Goal: Task Accomplishment & Management: Manage account settings

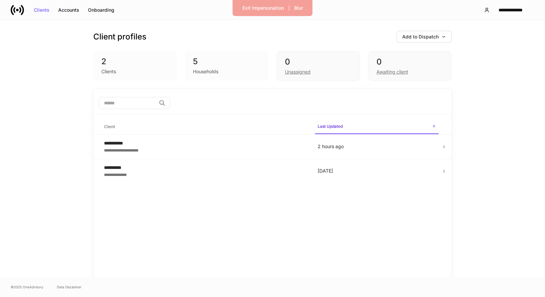
click at [511, 1] on div "**********" at bounding box center [272, 10] width 545 height 20
click at [511, 8] on div "**********" at bounding box center [510, 10] width 36 height 5
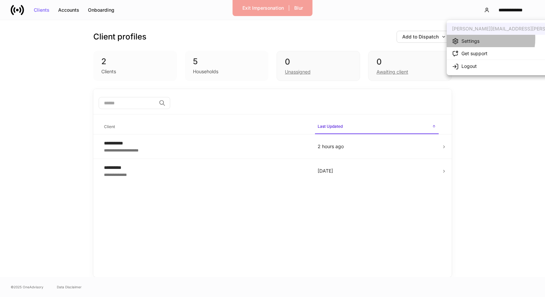
click at [477, 38] on div "Settings" at bounding box center [470, 41] width 18 height 7
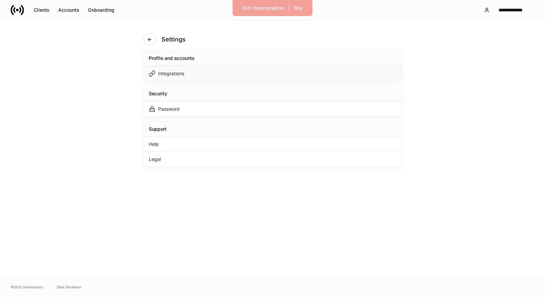
click at [245, 76] on div "Integrations" at bounding box center [272, 73] width 258 height 15
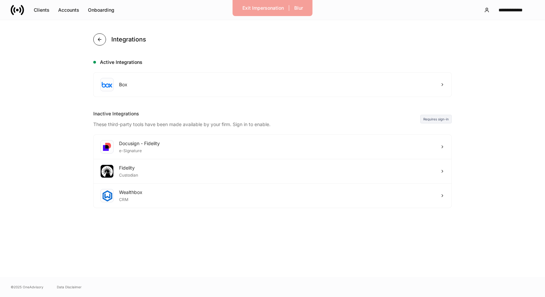
click at [99, 38] on icon "button" at bounding box center [99, 39] width 3 height 3
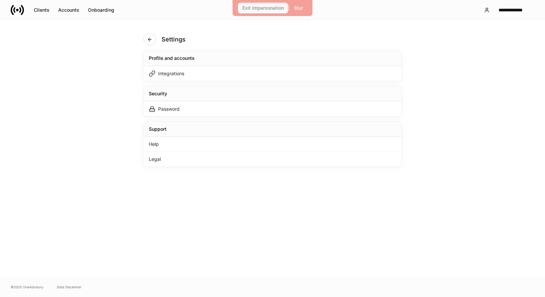
click at [247, 7] on div "Exit Impersonation" at bounding box center [262, 8] width 41 height 5
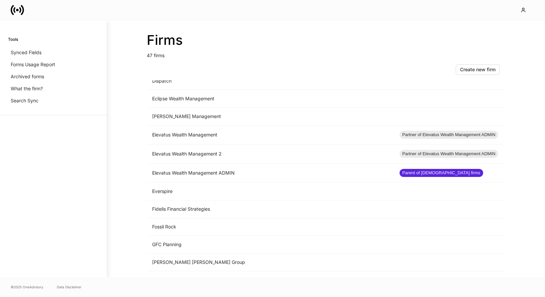
scroll to position [368, 0]
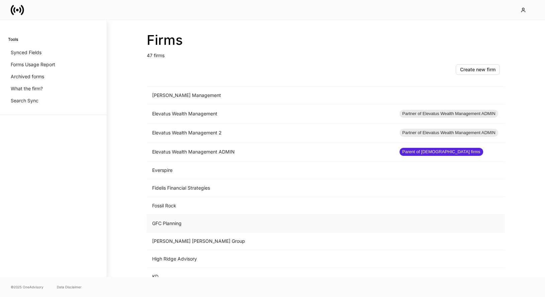
click at [194, 224] on td "GFC Planning" at bounding box center [270, 224] width 247 height 18
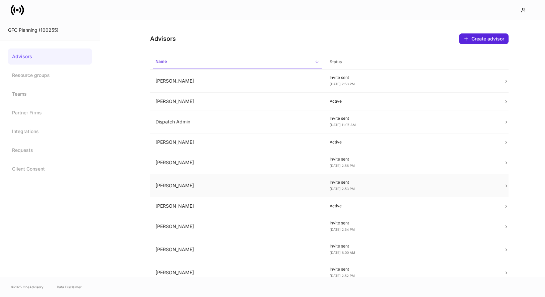
scroll to position [112, 0]
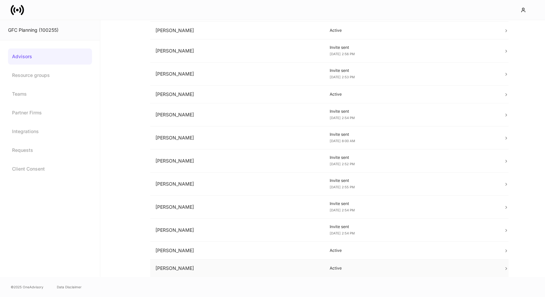
click at [305, 269] on td "[PERSON_NAME]" at bounding box center [237, 269] width 174 height 18
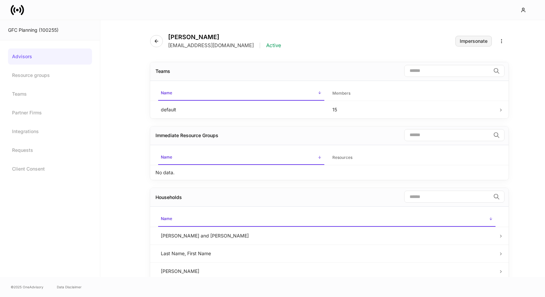
click at [470, 43] on div "Impersonate" at bounding box center [474, 41] width 28 height 5
